Goal: Information Seeking & Learning: Check status

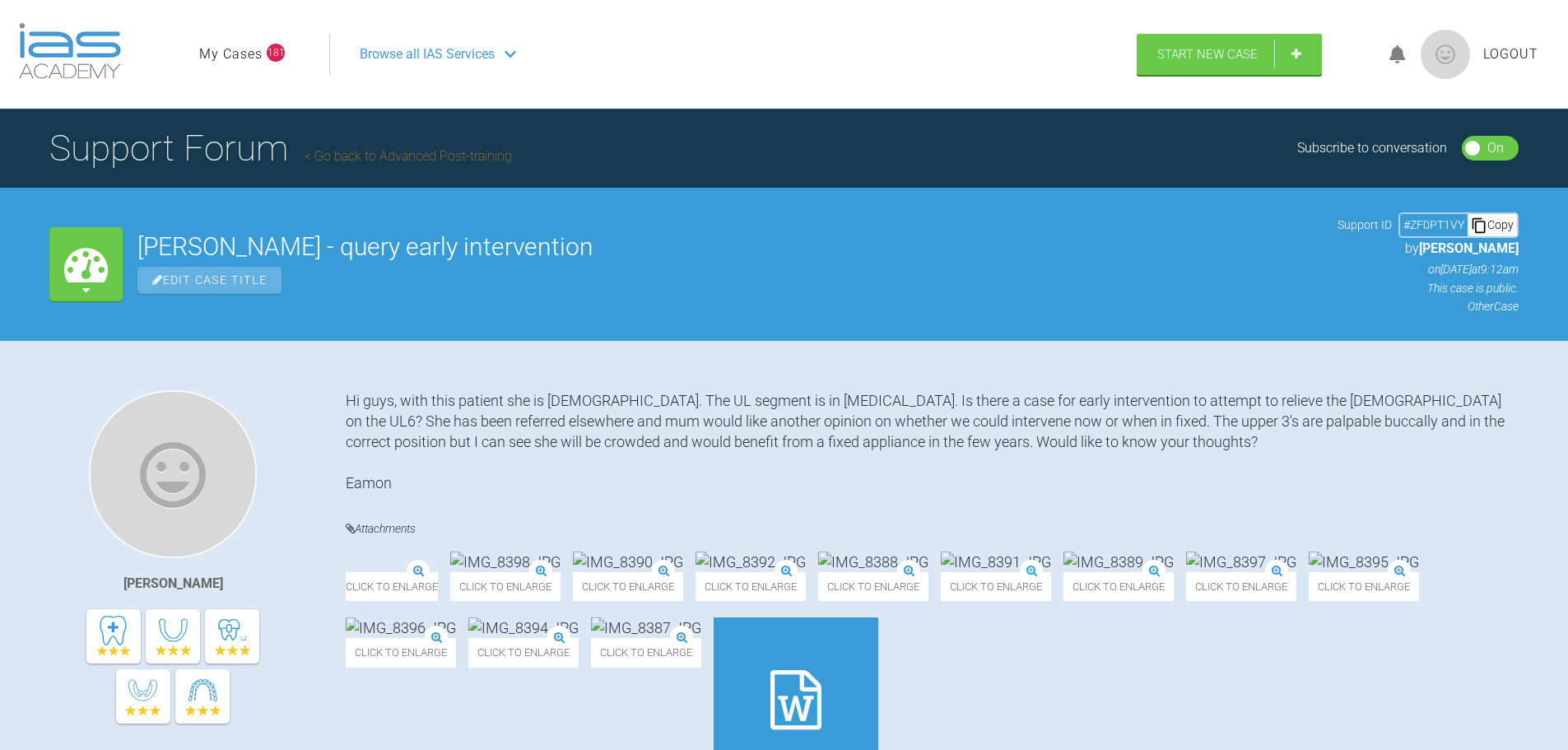
scroll to position [11759, 0]
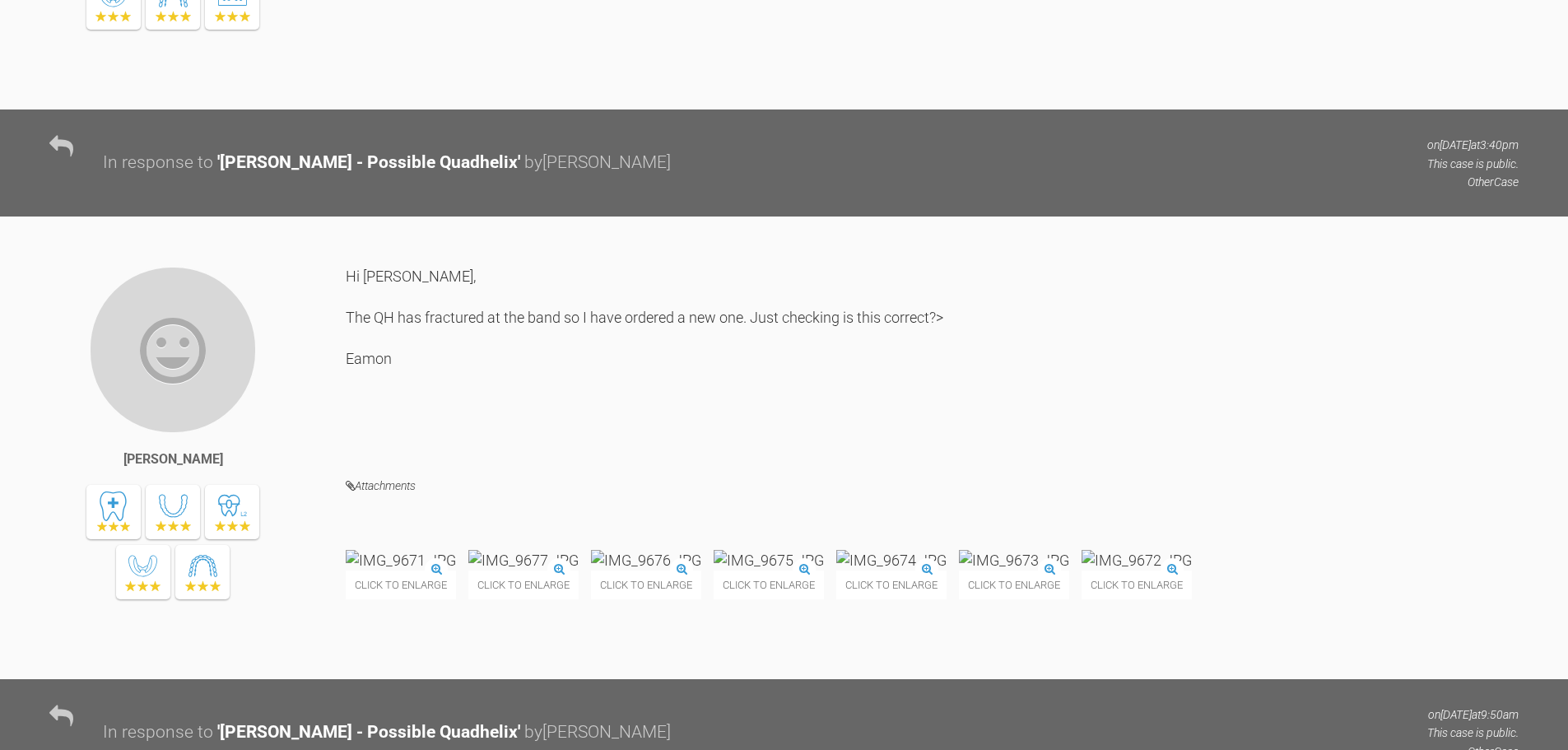
scroll to position [7047, 0]
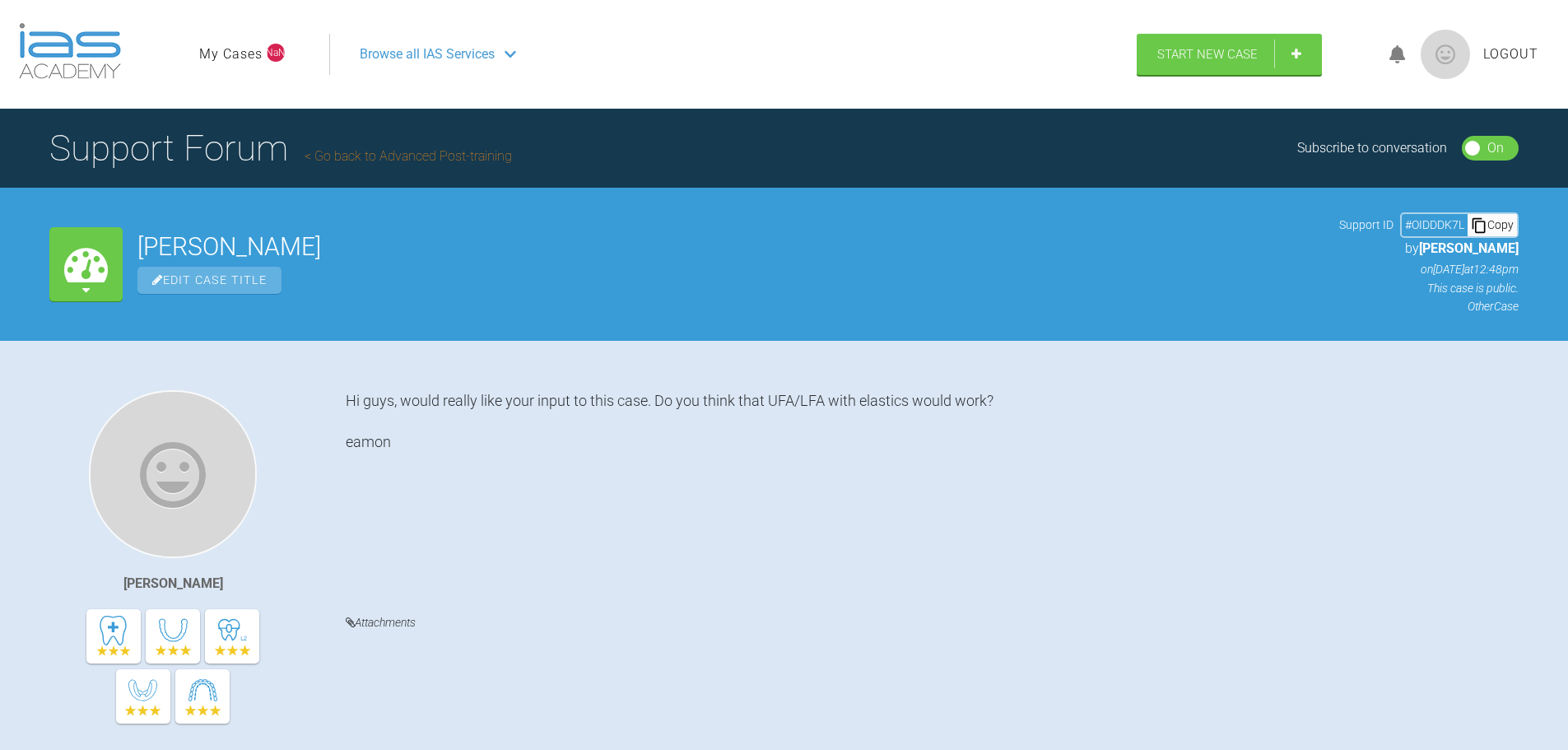
scroll to position [12, 0]
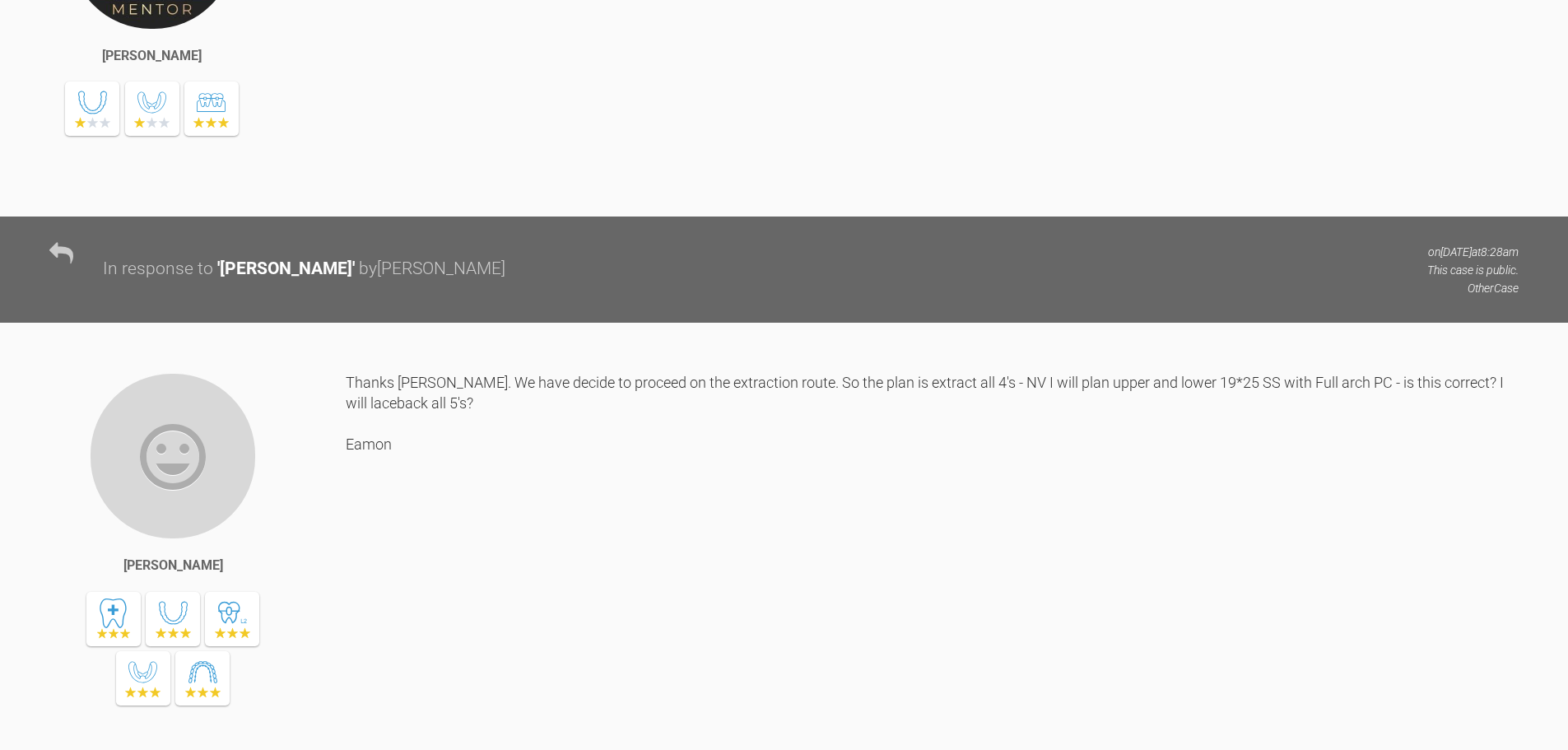
scroll to position [7459, 0]
